Goal: Task Accomplishment & Management: Use online tool/utility

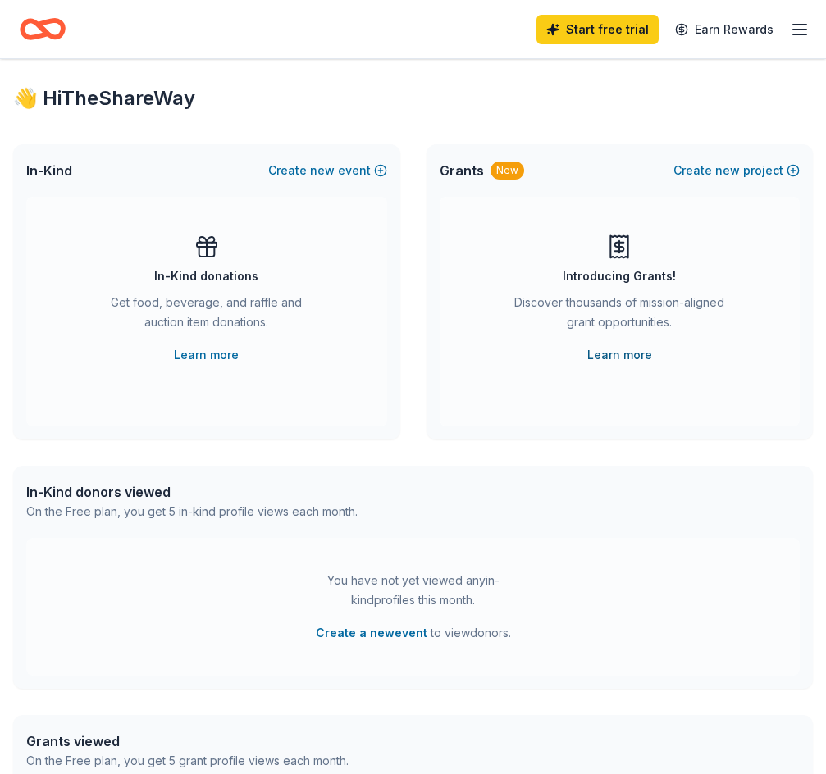
click at [626, 353] on link "Learn more" at bounding box center [619, 355] width 65 height 20
click at [496, 170] on div "New" at bounding box center [508, 171] width 34 height 18
click at [715, 169] on button "Create new project" at bounding box center [737, 171] width 126 height 20
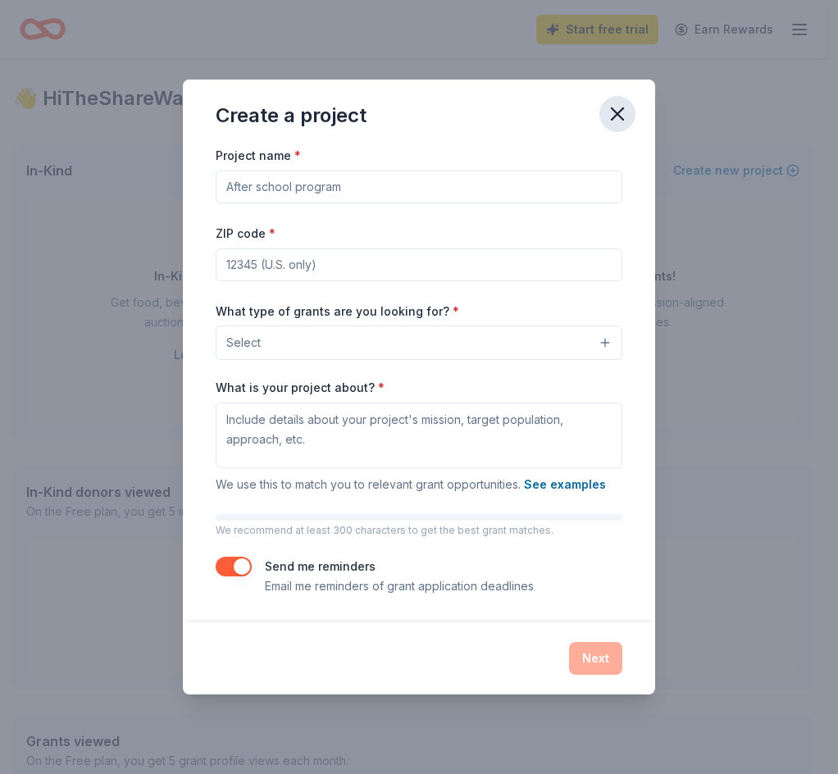
click at [614, 112] on icon "button" at bounding box center [617, 114] width 23 height 23
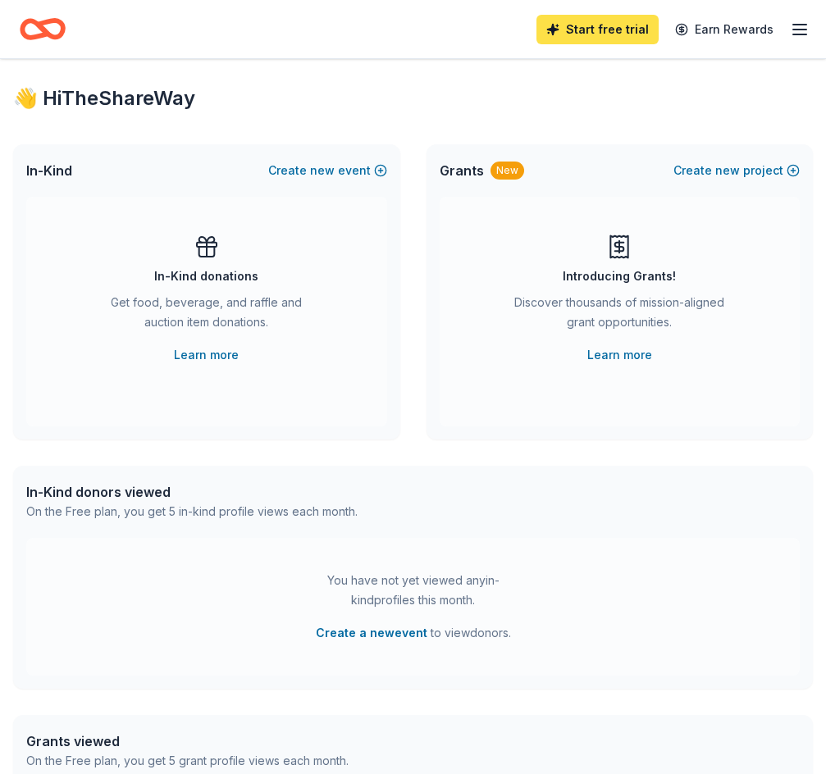
click at [606, 26] on link "Start free trial" at bounding box center [598, 30] width 122 height 30
click at [804, 27] on icon "button" at bounding box center [800, 30] width 20 height 20
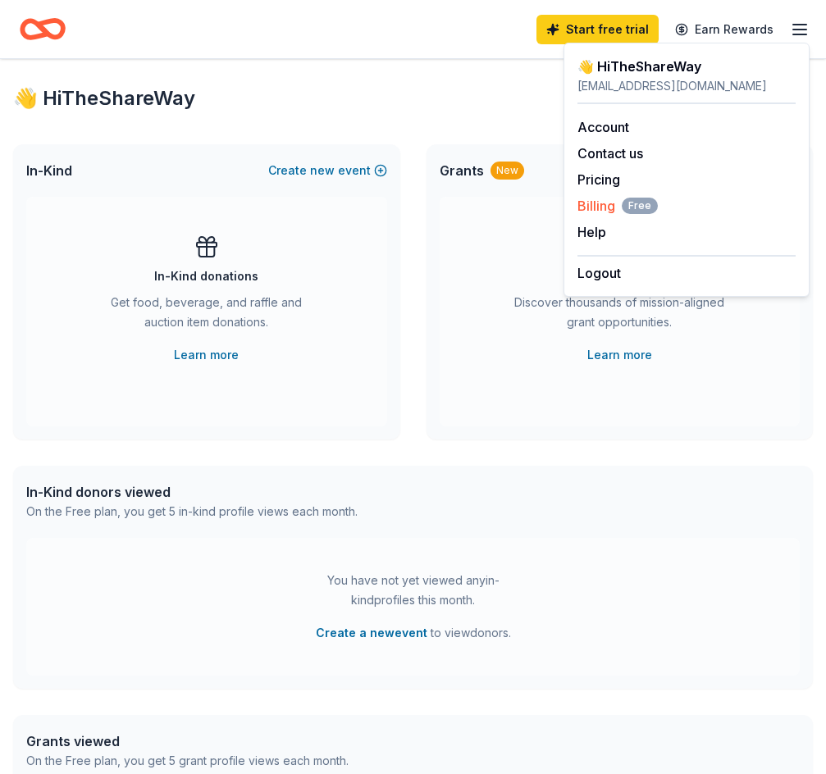
click at [615, 202] on span "Billing Free" at bounding box center [618, 206] width 80 height 20
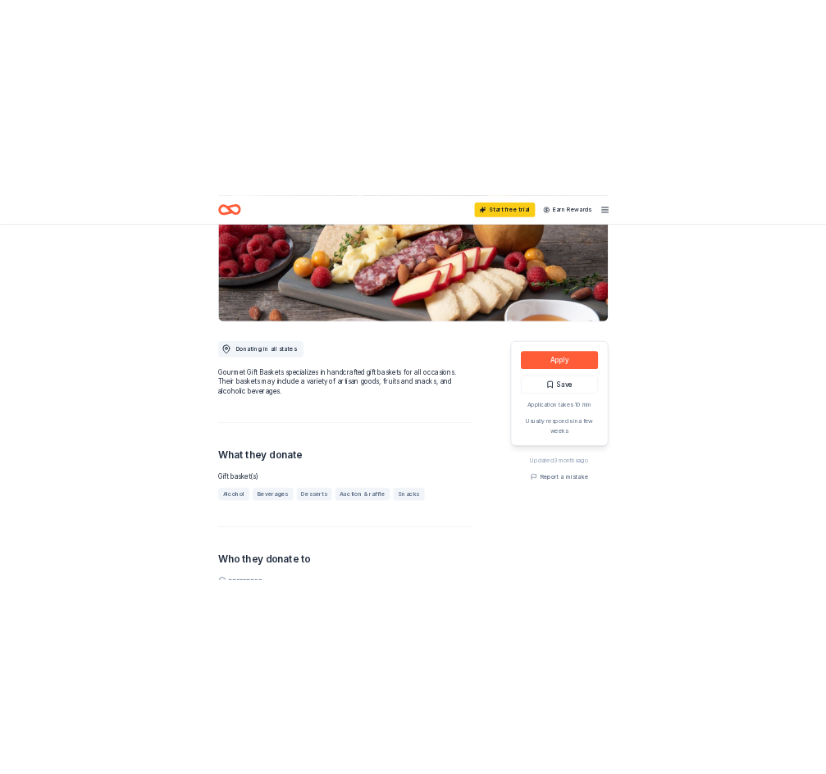
scroll to position [410, 0]
